Goal: Transaction & Acquisition: Purchase product/service

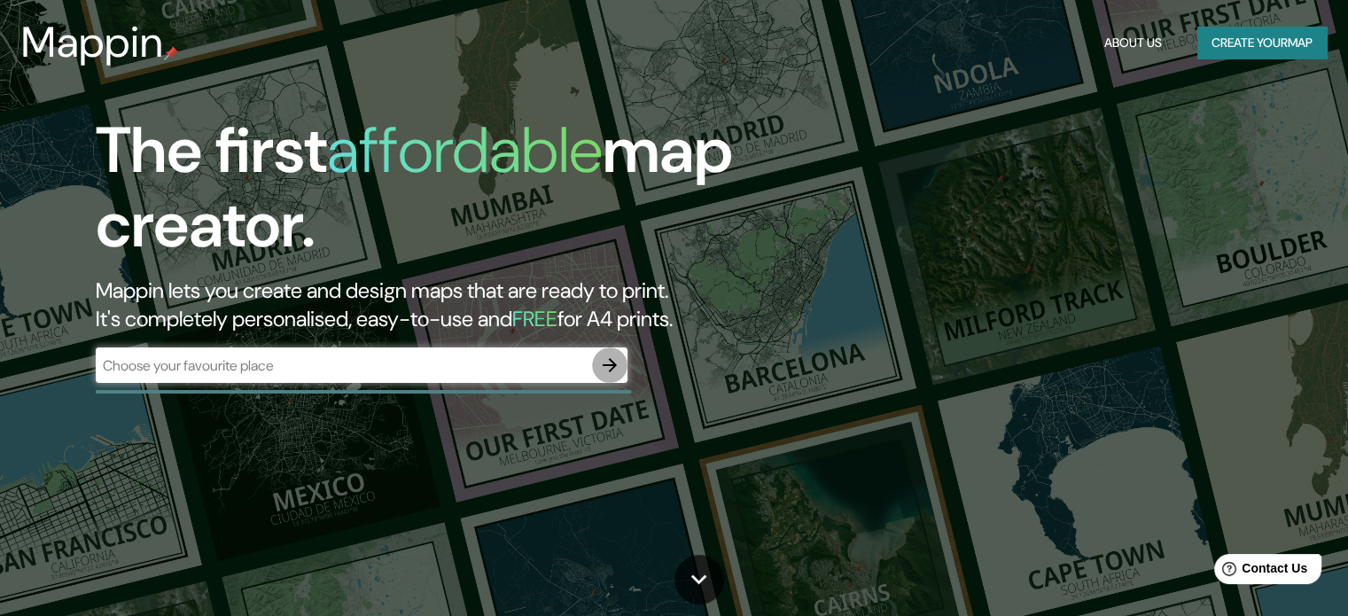
click at [614, 369] on icon "button" at bounding box center [609, 364] width 21 height 21
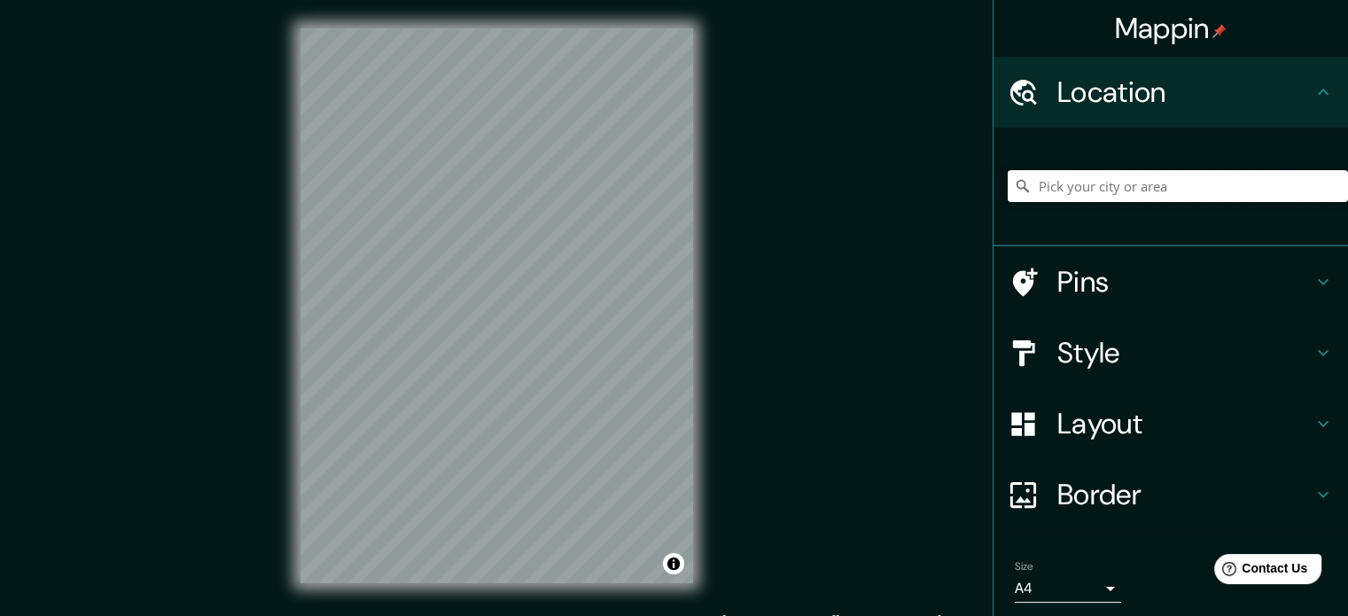
click at [1165, 183] on input "Pick your city or area" at bounding box center [1178, 186] width 340 height 32
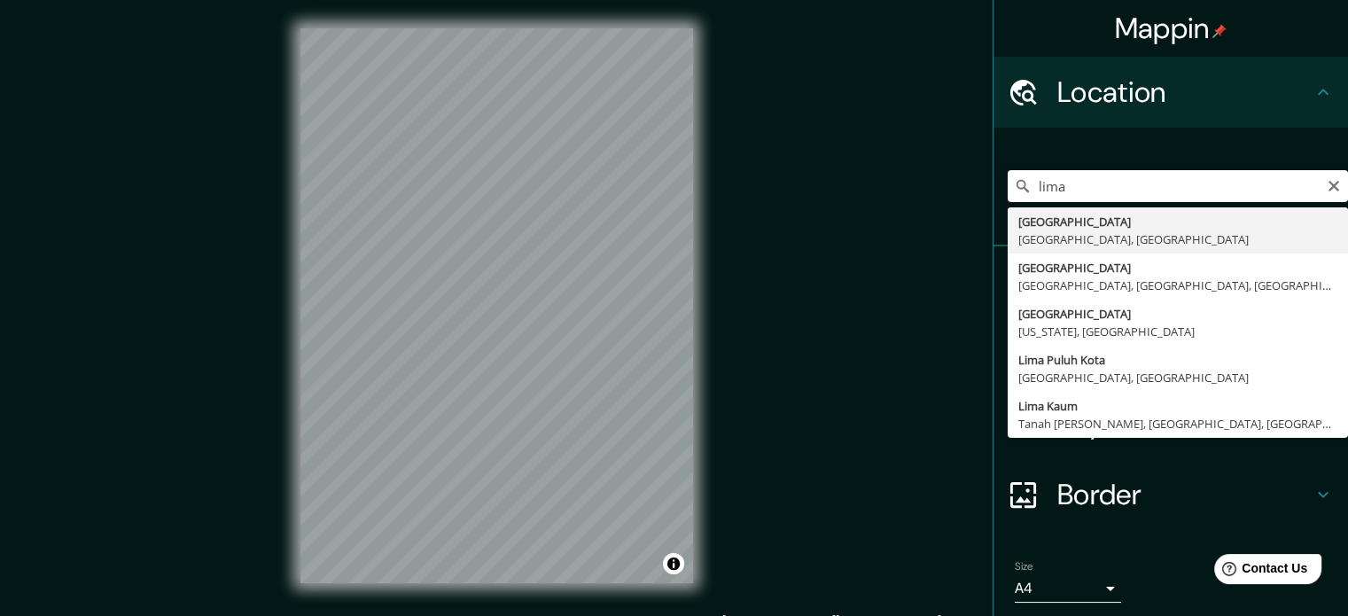
type input "[GEOGRAPHIC_DATA], [GEOGRAPHIC_DATA], [GEOGRAPHIC_DATA]"
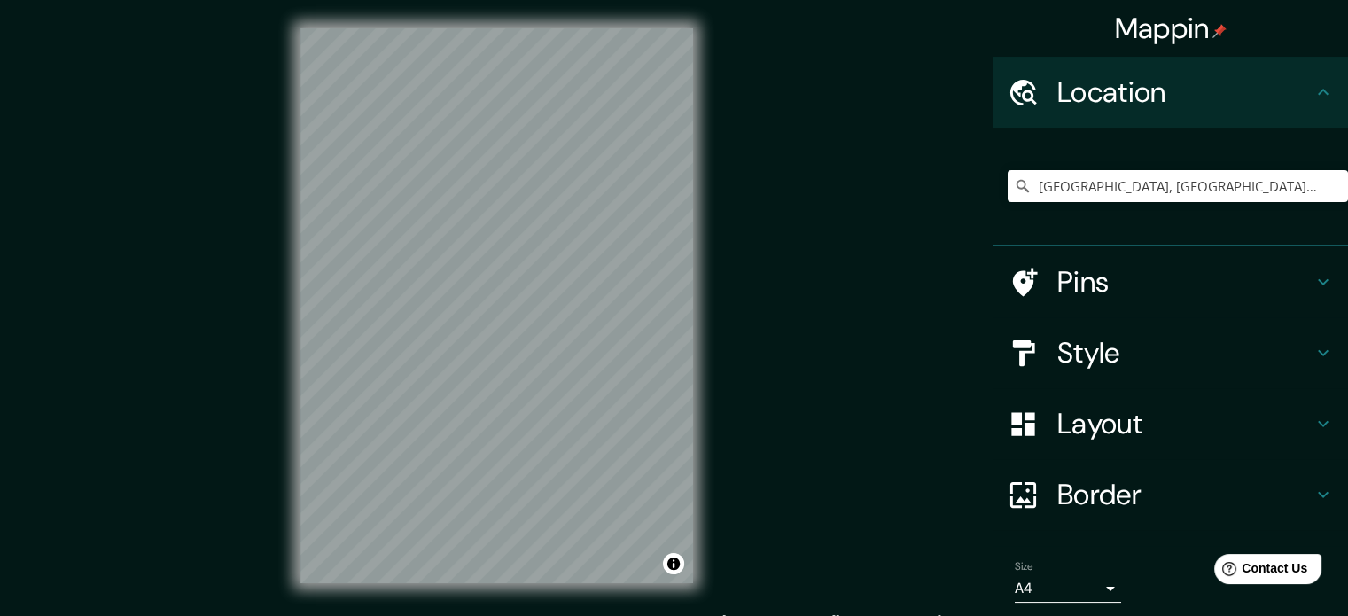
click at [1131, 360] on h4 "Style" at bounding box center [1184, 352] width 255 height 35
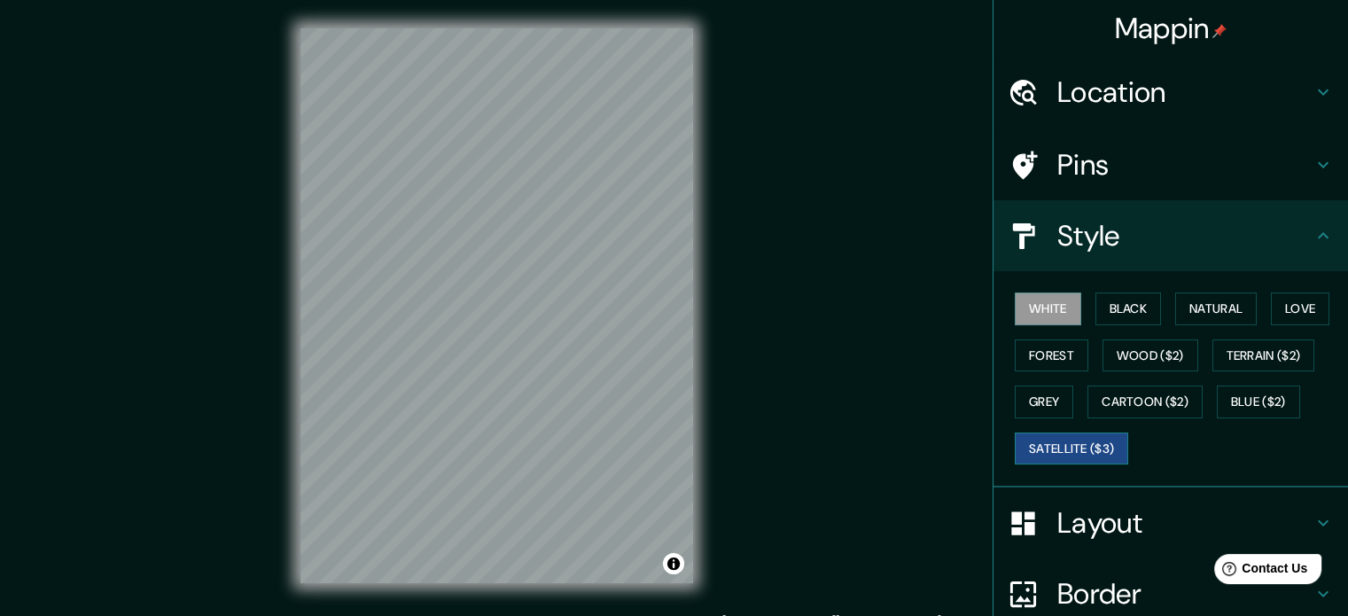
click at [1075, 444] on button "Satellite ($3)" at bounding box center [1071, 448] width 113 height 33
click at [1223, 403] on button "Blue ($2)" at bounding box center [1258, 401] width 83 height 33
click at [1041, 305] on button "White" at bounding box center [1048, 308] width 66 height 33
click at [1100, 304] on button "Black" at bounding box center [1128, 308] width 66 height 33
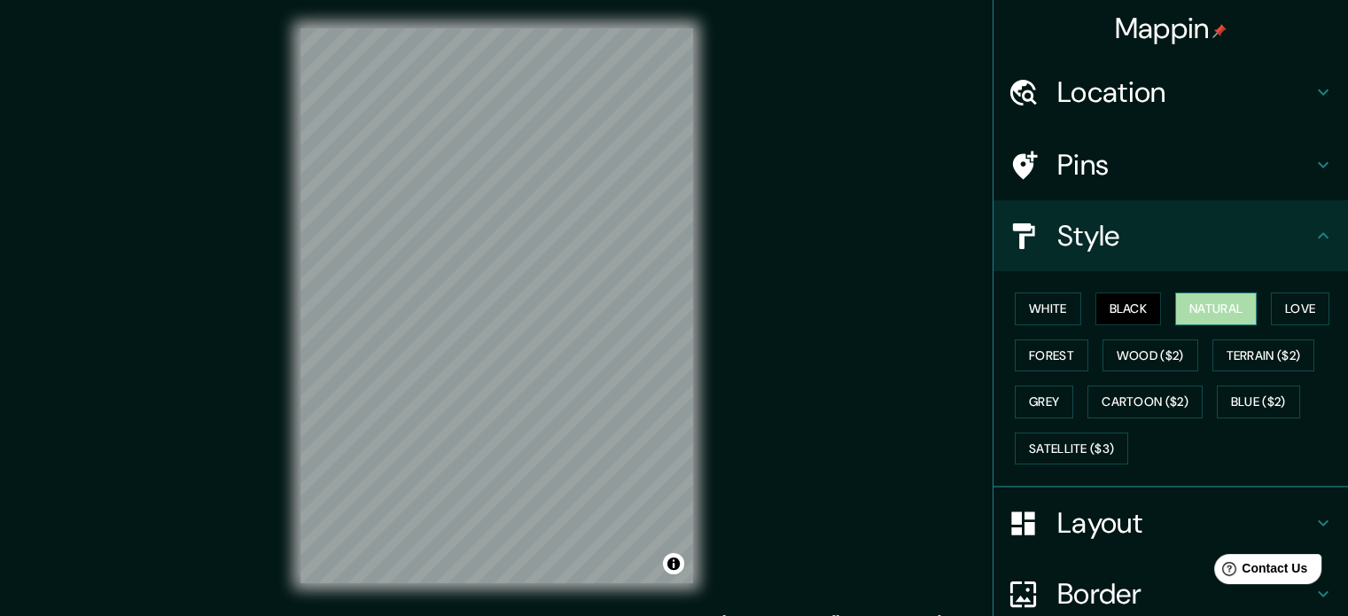
click at [1210, 307] on button "Natural" at bounding box center [1216, 308] width 82 height 33
click at [1305, 308] on button "Love" at bounding box center [1300, 308] width 58 height 33
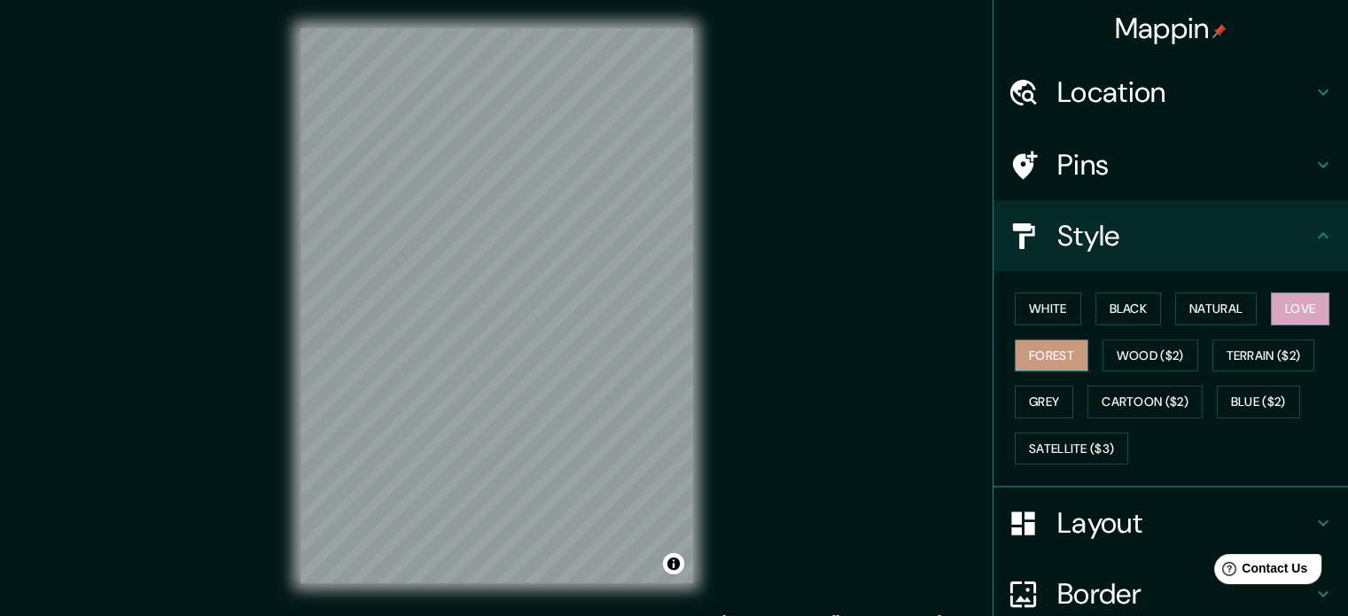
click at [1028, 356] on button "Forest" at bounding box center [1052, 355] width 74 height 33
click at [1241, 401] on button "Blue ($2)" at bounding box center [1258, 401] width 83 height 33
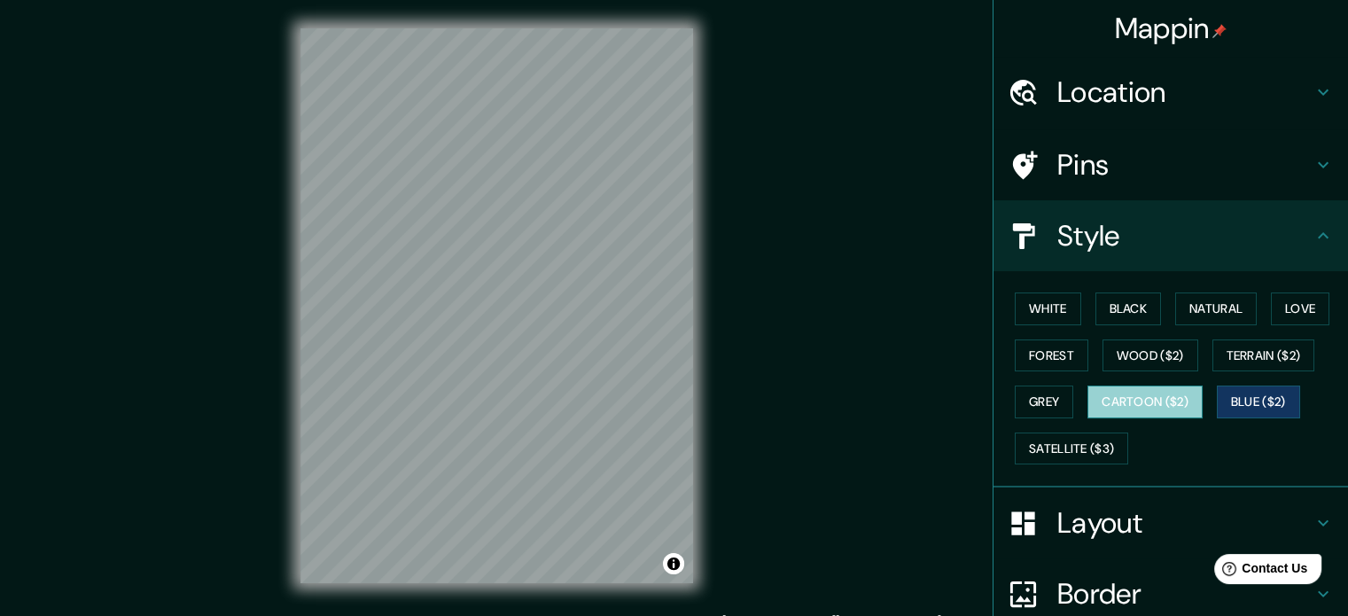
click at [1155, 399] on button "Cartoon ($2)" at bounding box center [1144, 401] width 115 height 33
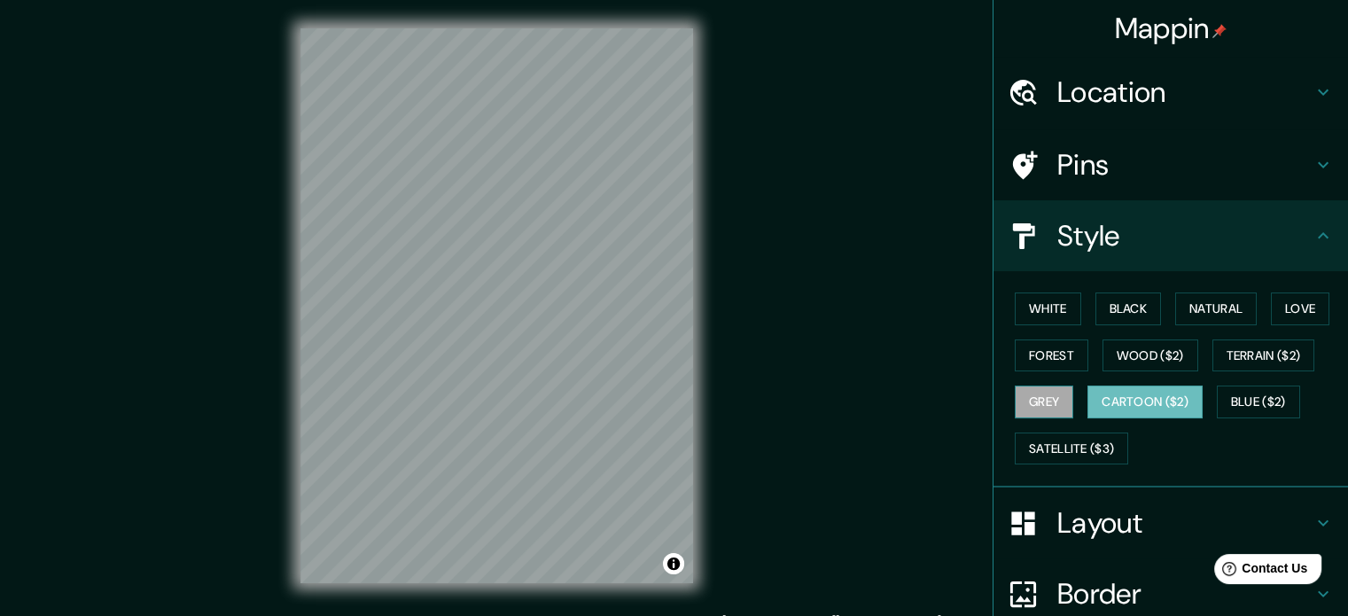
click at [1040, 400] on button "Grey" at bounding box center [1044, 401] width 58 height 33
click at [1225, 350] on button "Terrain ($2)" at bounding box center [1263, 355] width 103 height 33
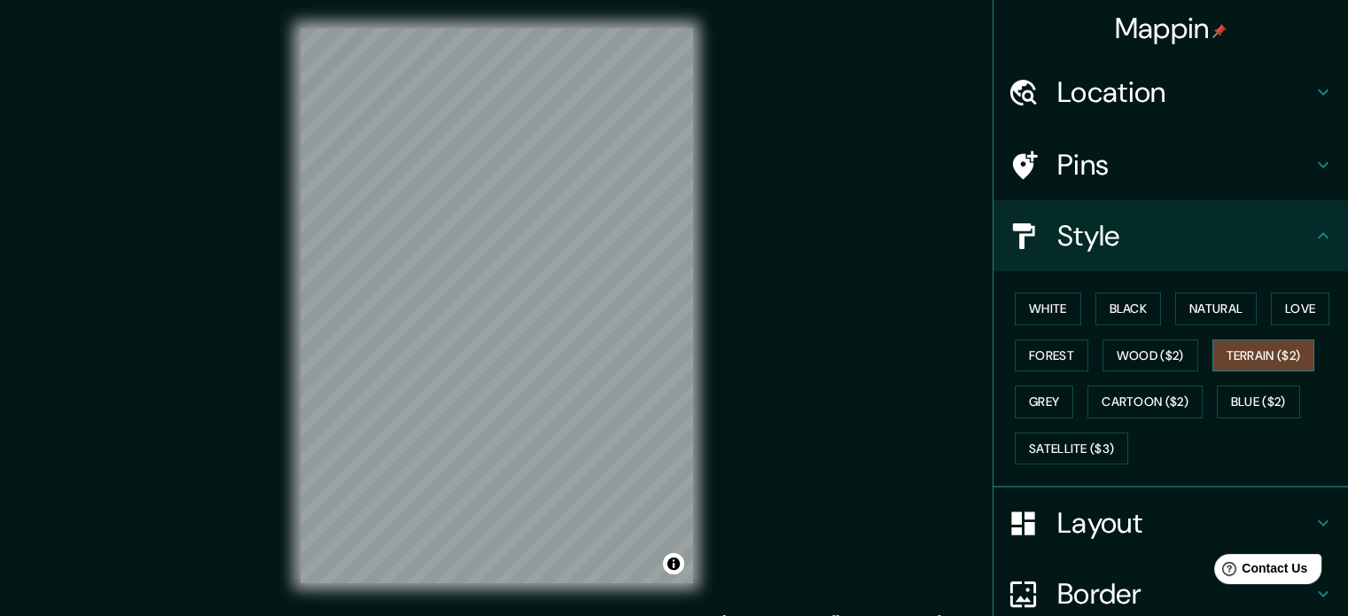
click at [1225, 350] on button "Terrain ($2)" at bounding box center [1263, 355] width 103 height 33
click at [1286, 307] on button "Love" at bounding box center [1300, 308] width 58 height 33
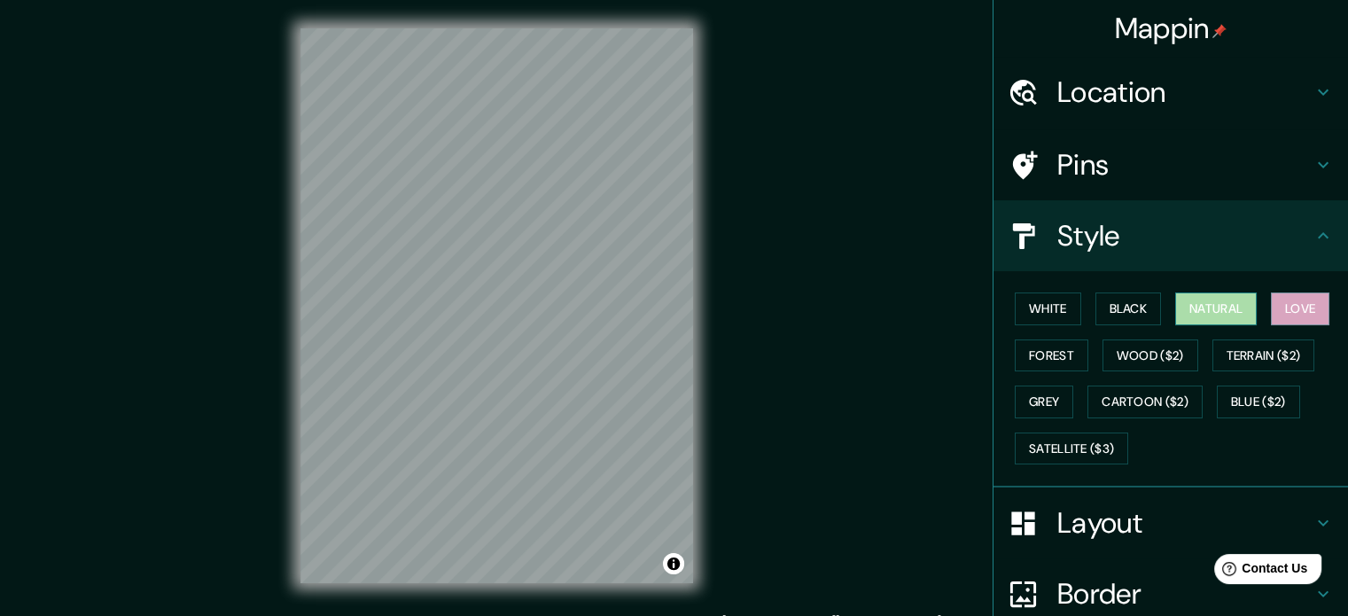
click at [1175, 305] on button "Natural" at bounding box center [1216, 308] width 82 height 33
drag, startPoint x: 1123, startPoint y: 311, endPoint x: 1114, endPoint y: 330, distance: 20.6
click at [1121, 311] on button "Black" at bounding box center [1128, 308] width 66 height 33
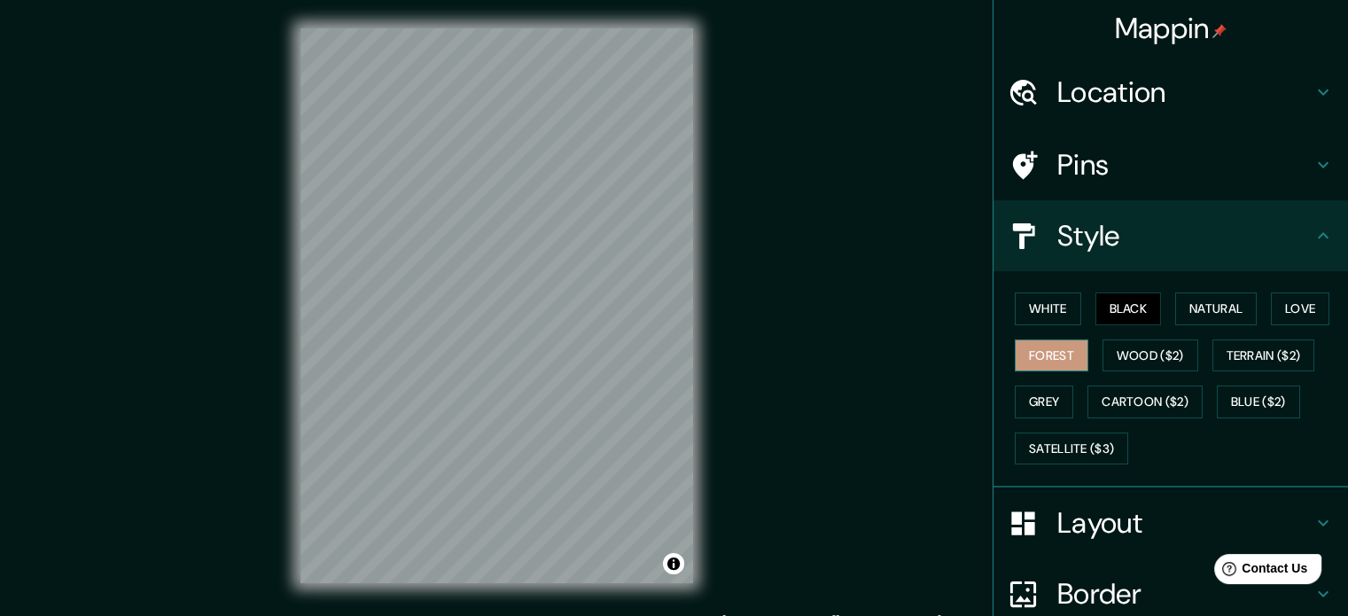
click at [1040, 352] on button "Forest" at bounding box center [1052, 355] width 74 height 33
click at [1257, 403] on button "Blue ($2)" at bounding box center [1258, 401] width 83 height 33
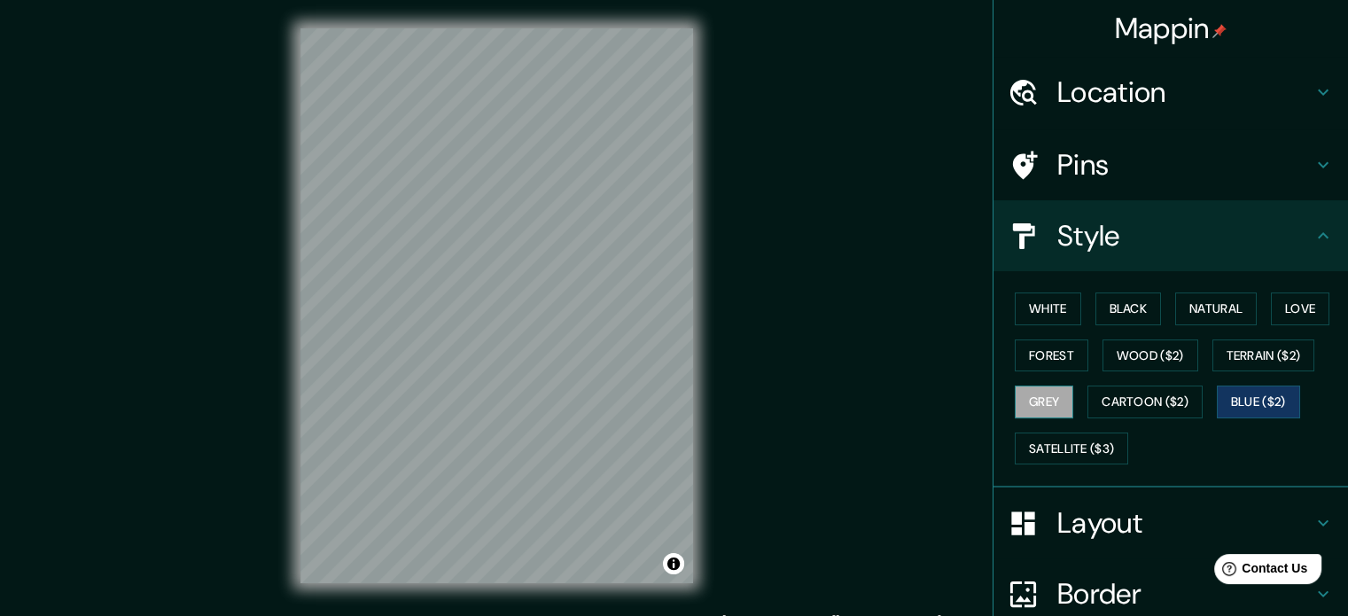
click at [1017, 408] on button "Grey" at bounding box center [1044, 401] width 58 height 33
click at [1034, 349] on button "Forest" at bounding box center [1052, 355] width 74 height 33
click at [1251, 402] on button "Blue ($2)" at bounding box center [1258, 401] width 83 height 33
